Goal: Book appointment/travel/reservation

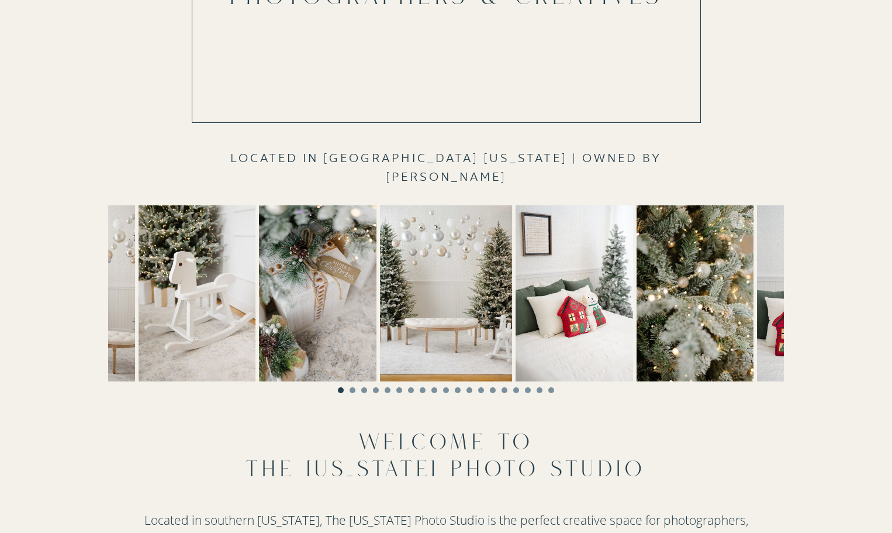
scroll to position [234, 0]
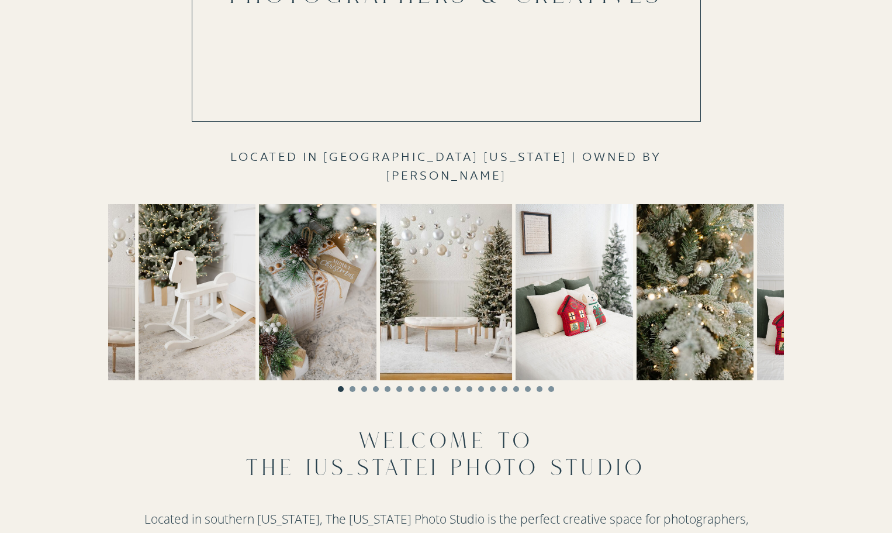
click at [351, 387] on li "Page dot 2" at bounding box center [353, 389] width 6 height 6
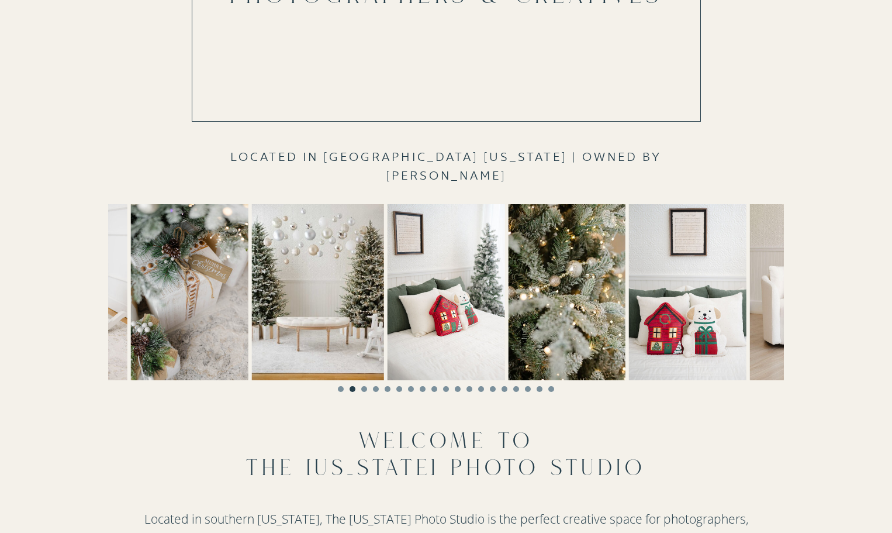
click at [364, 389] on li "Page dot 3" at bounding box center [364, 389] width 6 height 6
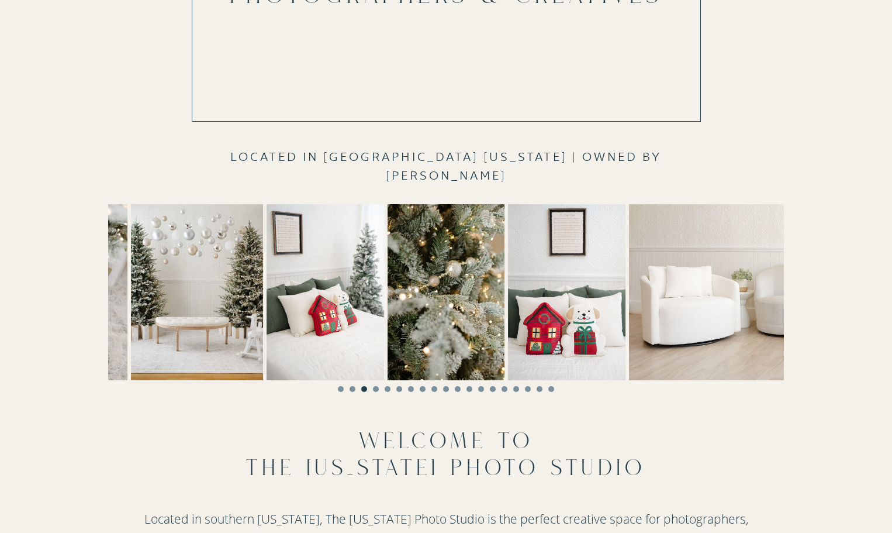
click at [393, 388] on ol at bounding box center [446, 386] width 676 height 12
click at [398, 388] on li "Page dot 6" at bounding box center [399, 389] width 6 height 6
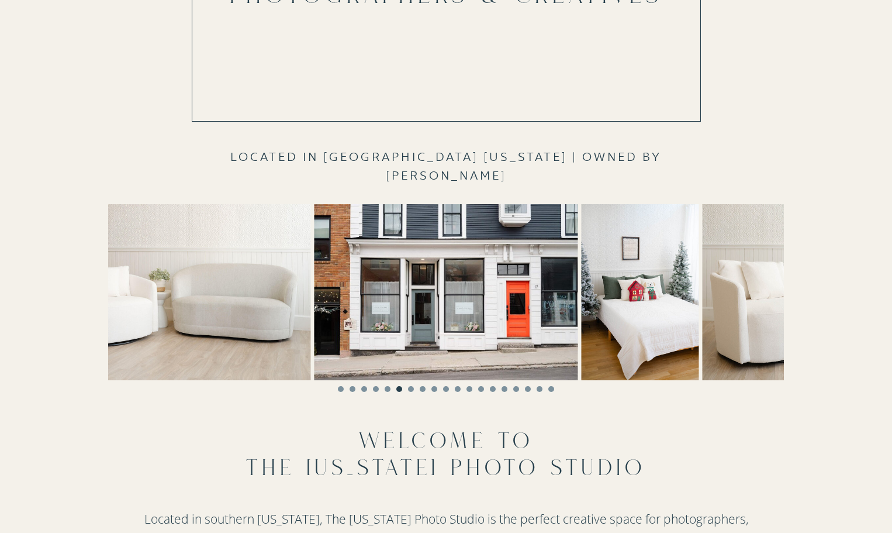
click at [517, 291] on img at bounding box center [446, 292] width 264 height 176
click at [410, 388] on li "Page dot 7" at bounding box center [411, 389] width 6 height 6
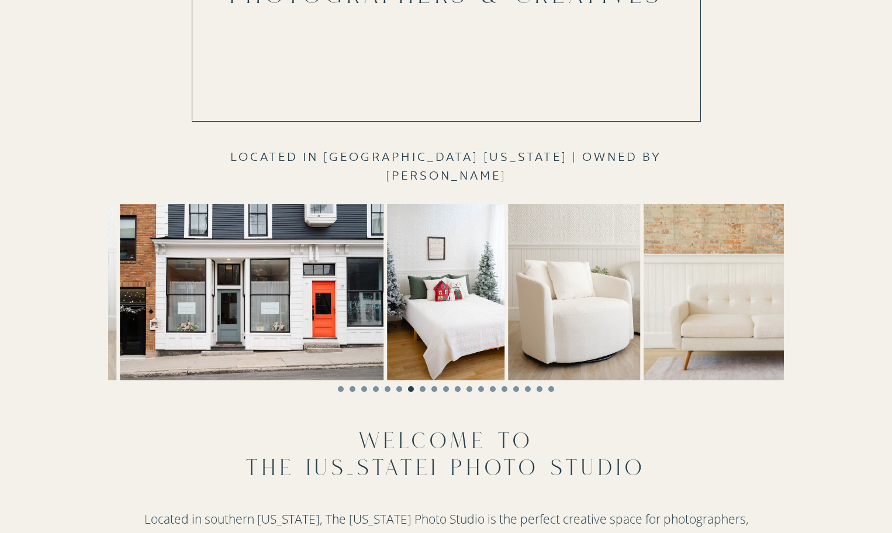
click at [435, 389] on li "Page dot 9" at bounding box center [435, 389] width 6 height 6
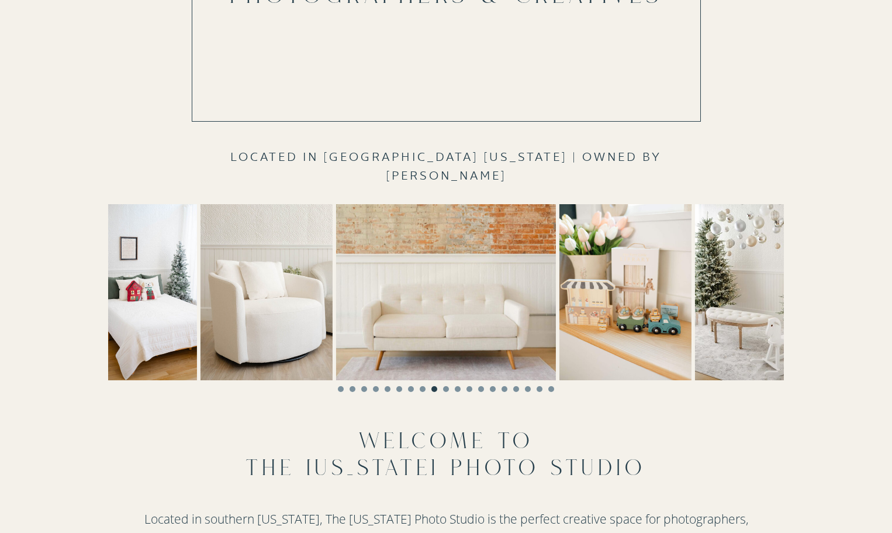
click at [458, 386] on li "Page dot 11" at bounding box center [458, 389] width 6 height 6
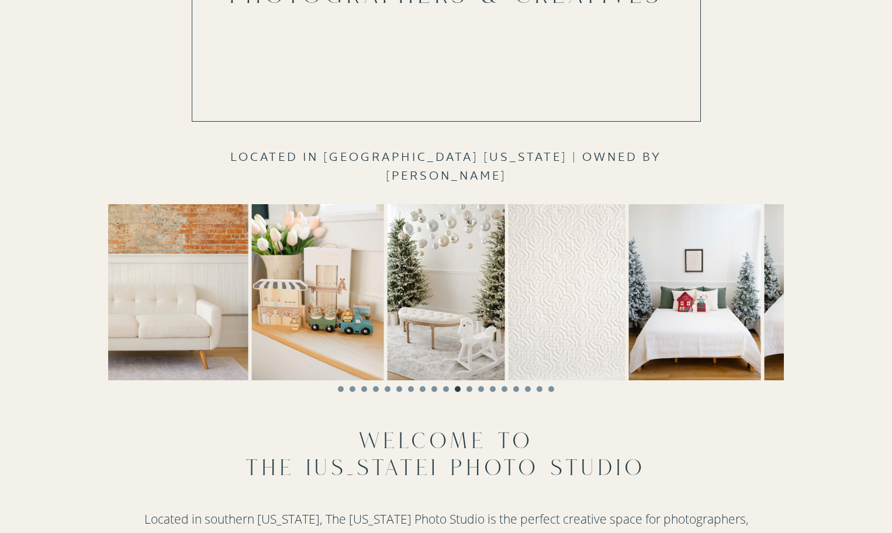
click at [484, 390] on li "Page dot 13" at bounding box center [481, 389] width 6 height 6
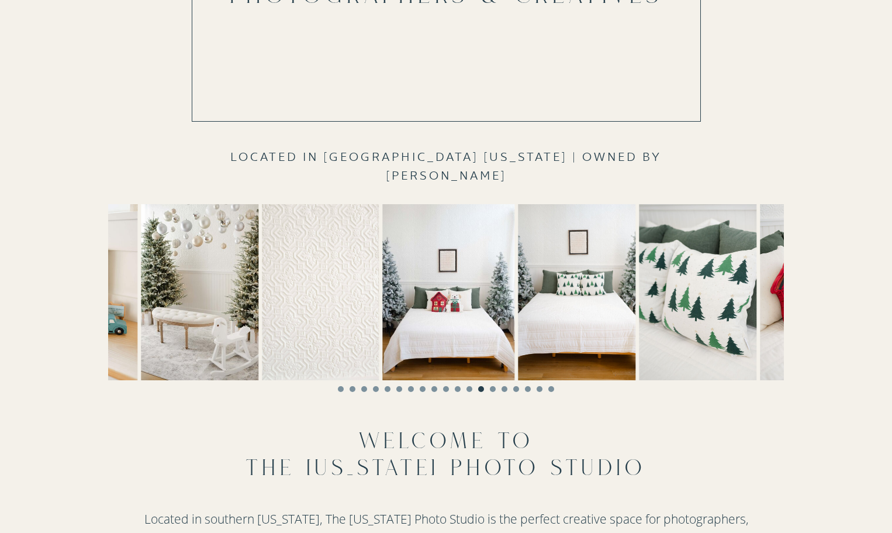
click at [491, 388] on li "Page dot 14" at bounding box center [493, 389] width 6 height 6
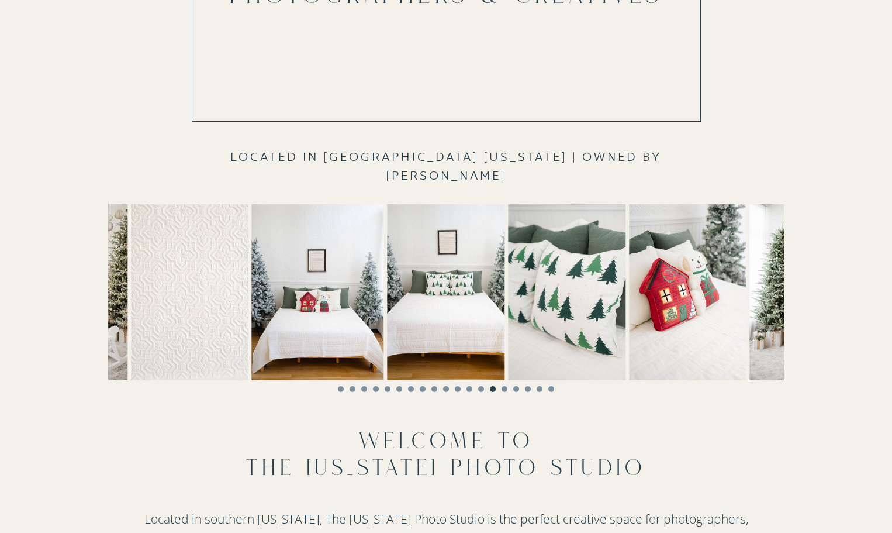
click at [529, 387] on li "Page dot 17" at bounding box center [528, 389] width 6 height 6
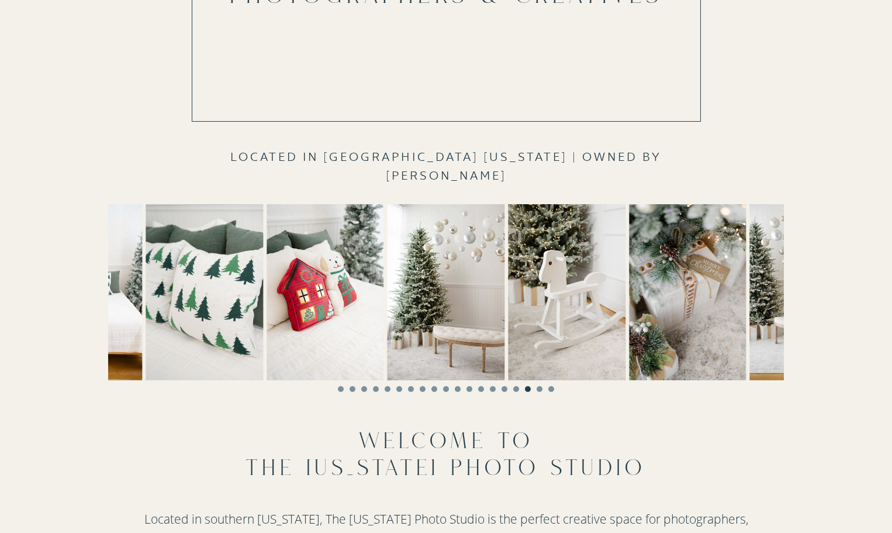
click at [551, 386] on li "Page dot 19" at bounding box center [552, 389] width 6 height 6
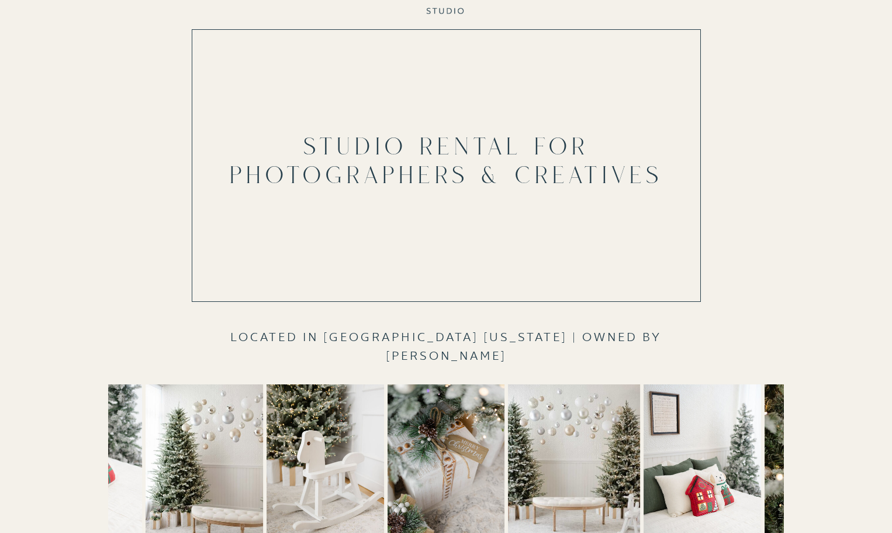
scroll to position [0, 0]
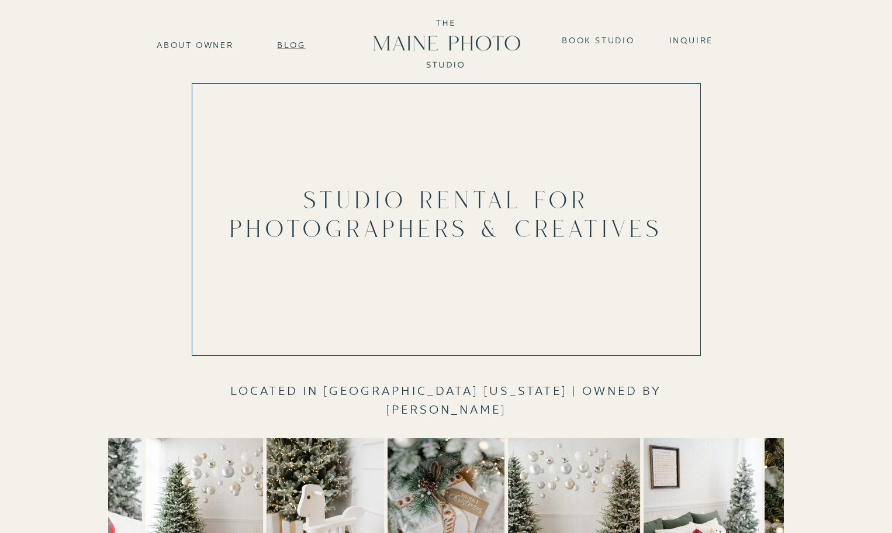
click at [281, 46] on nav "Blog" at bounding box center [291, 44] width 59 height 10
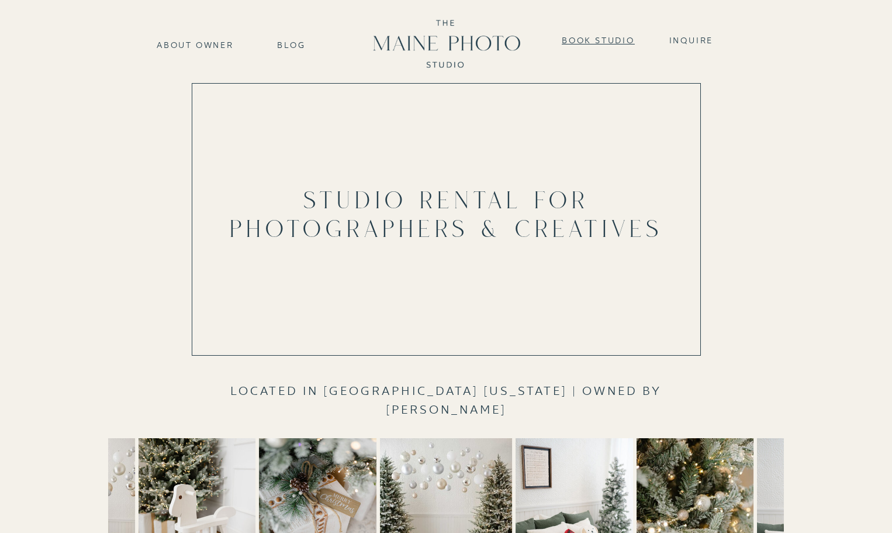
click at [575, 43] on nav "Book Studio" at bounding box center [598, 39] width 80 height 10
click at [220, 44] on nav "about Owner" at bounding box center [195, 44] width 85 height 10
